Goal: Task Accomplishment & Management: Complete application form

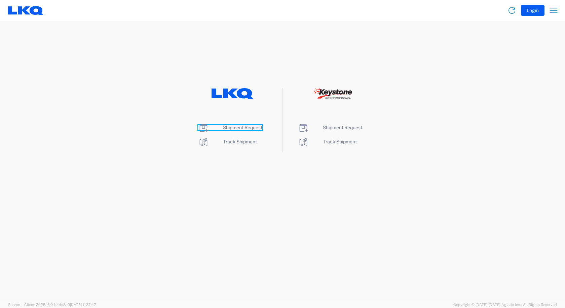
click at [255, 129] on span "Shipment Request" at bounding box center [242, 127] width 39 height 5
click at [253, 127] on span "Shipment Request" at bounding box center [242, 127] width 39 height 5
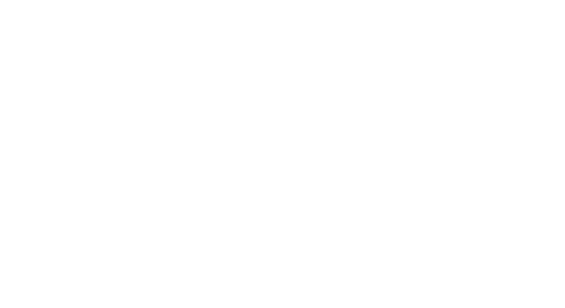
click at [108, 16] on agx-forms-root at bounding box center [282, 154] width 565 height 308
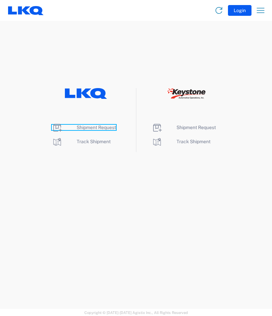
click at [78, 125] on span "Shipment Request" at bounding box center [96, 127] width 39 height 5
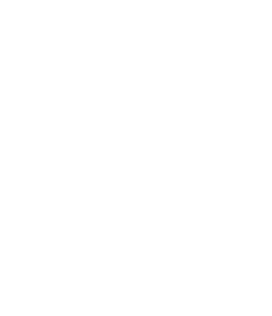
click at [185, 91] on agx-forms-root at bounding box center [136, 158] width 272 height 316
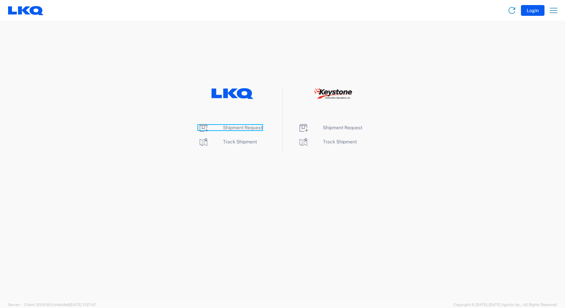
click at [232, 125] on span "Shipment Request" at bounding box center [242, 127] width 39 height 5
